Goal: Information Seeking & Learning: Learn about a topic

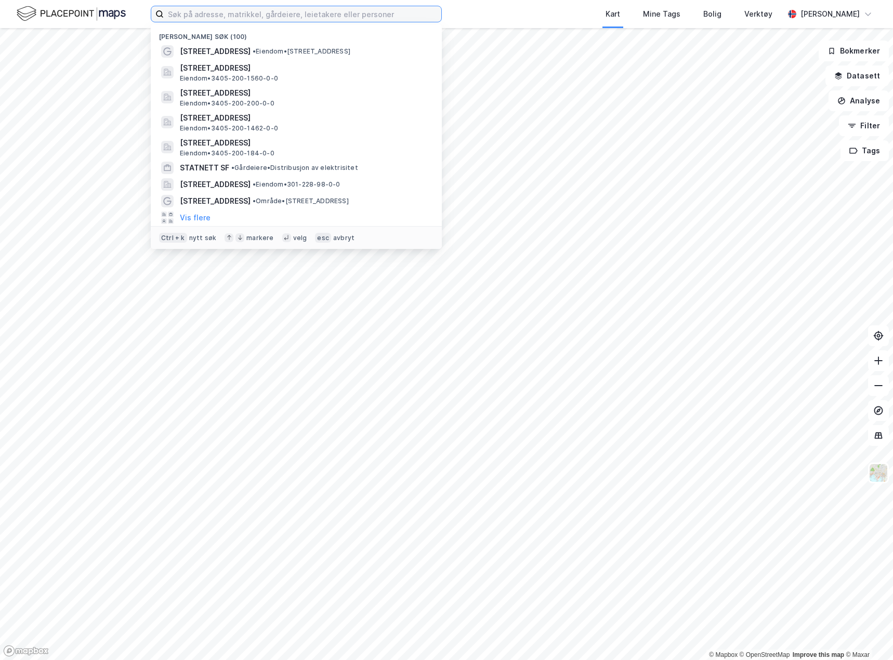
click at [194, 15] on input at bounding box center [303, 14] width 278 height 16
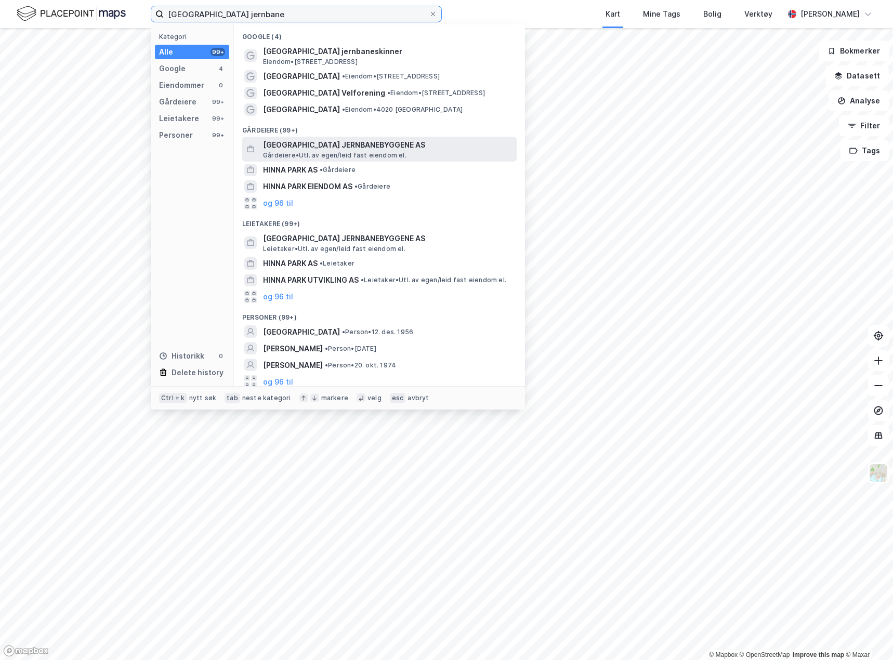
type input "[GEOGRAPHIC_DATA] jernbane"
click at [330, 150] on span "[GEOGRAPHIC_DATA] JERNBANEBYGGENE AS" at bounding box center [388, 145] width 250 height 12
